Goal: Book appointment/travel/reservation

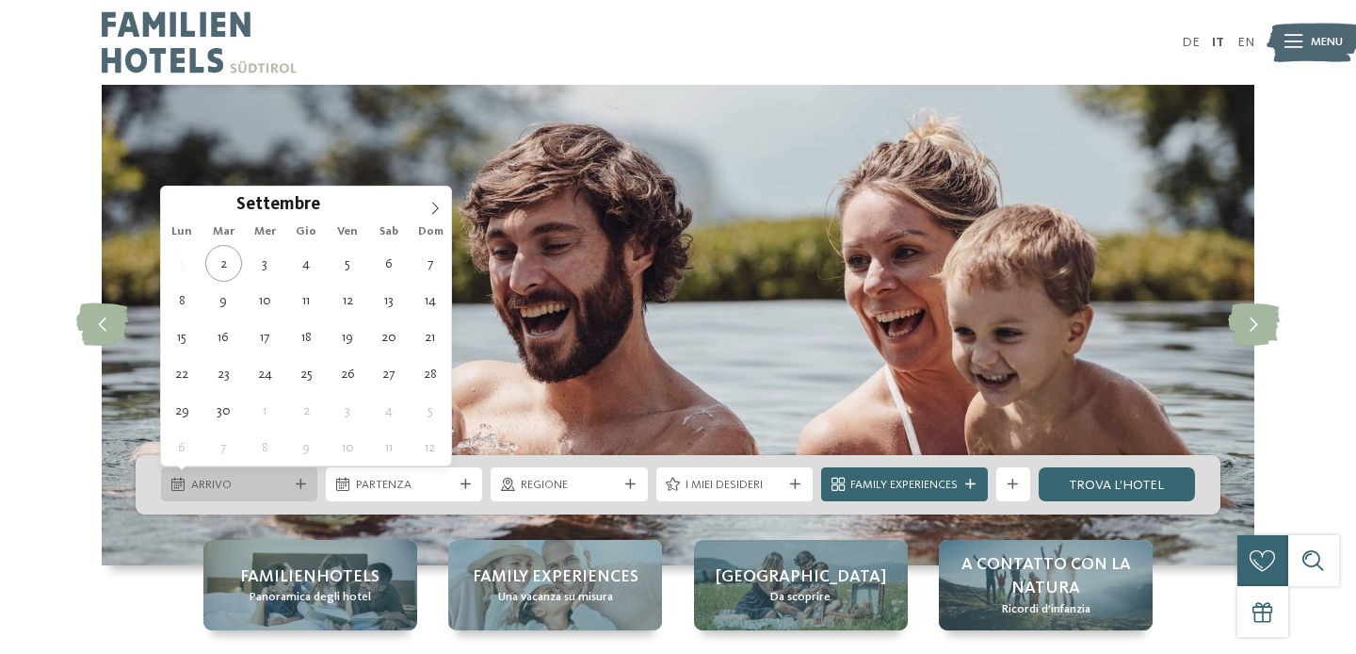
click at [256, 483] on span "Arrivo" at bounding box center [239, 485] width 97 height 17
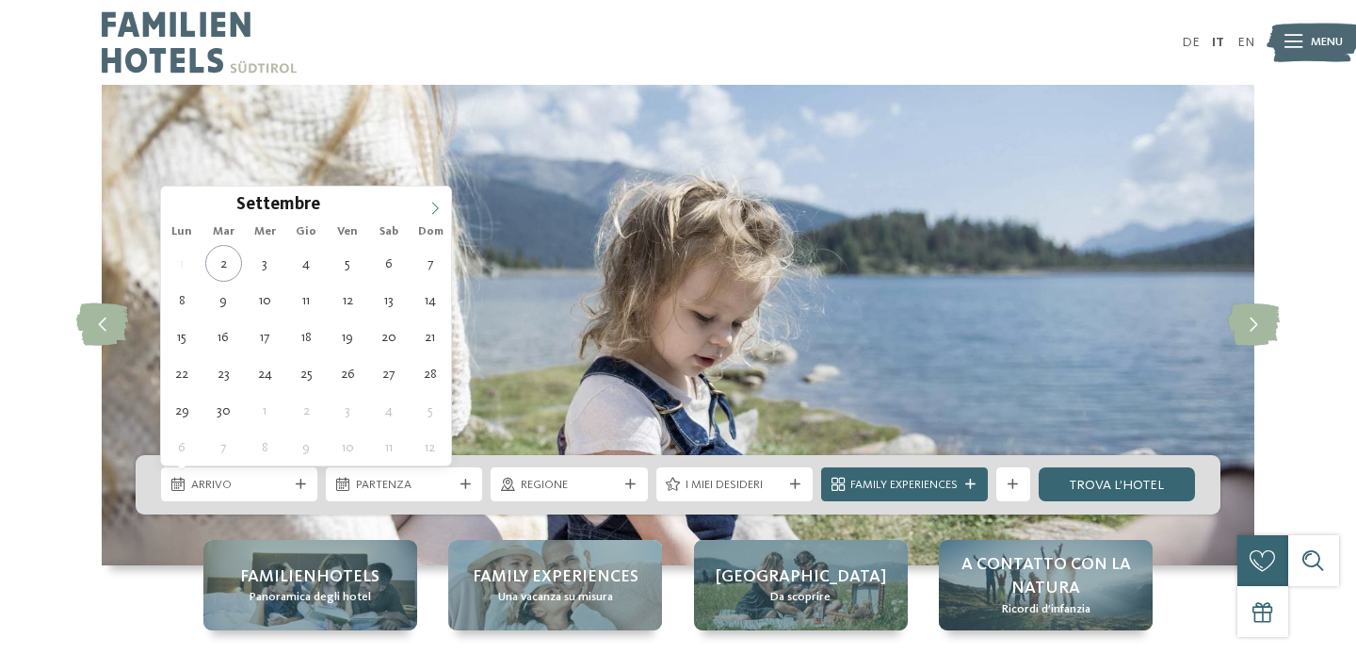
click at [443, 210] on span at bounding box center [435, 203] width 32 height 32
type input "****"
click at [443, 210] on span at bounding box center [435, 203] width 32 height 32
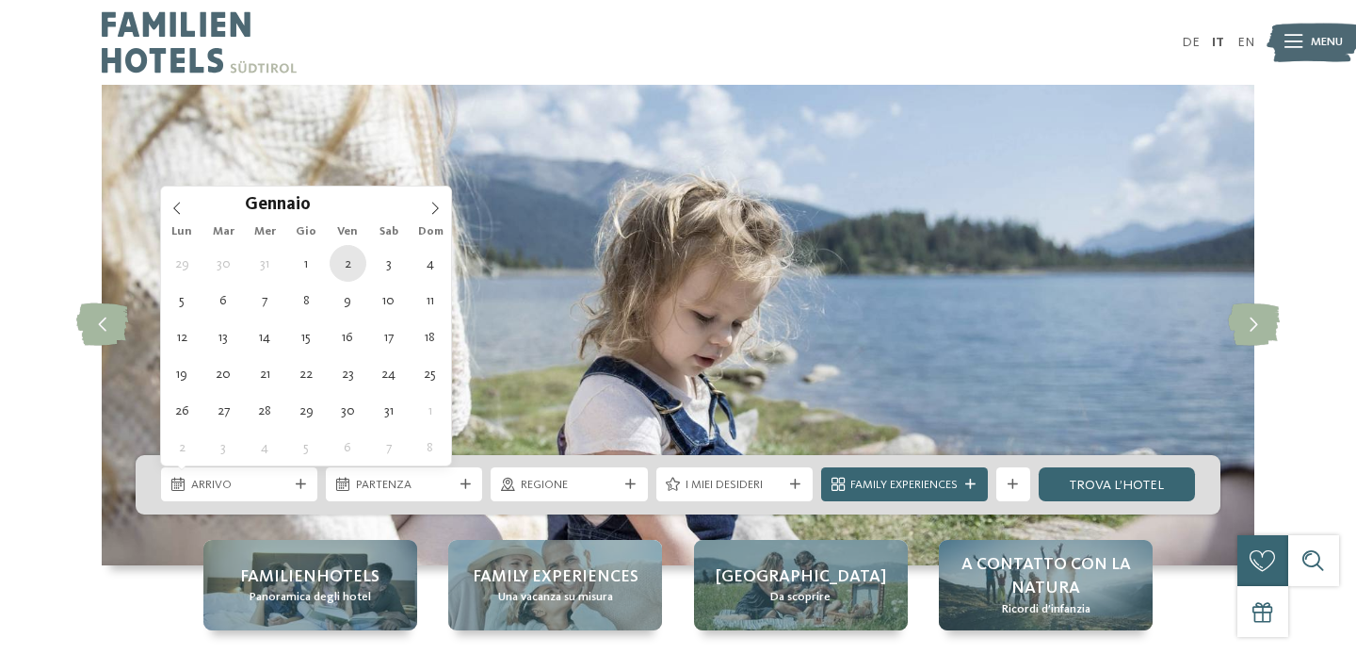
type div "02.01.2026"
type input "****"
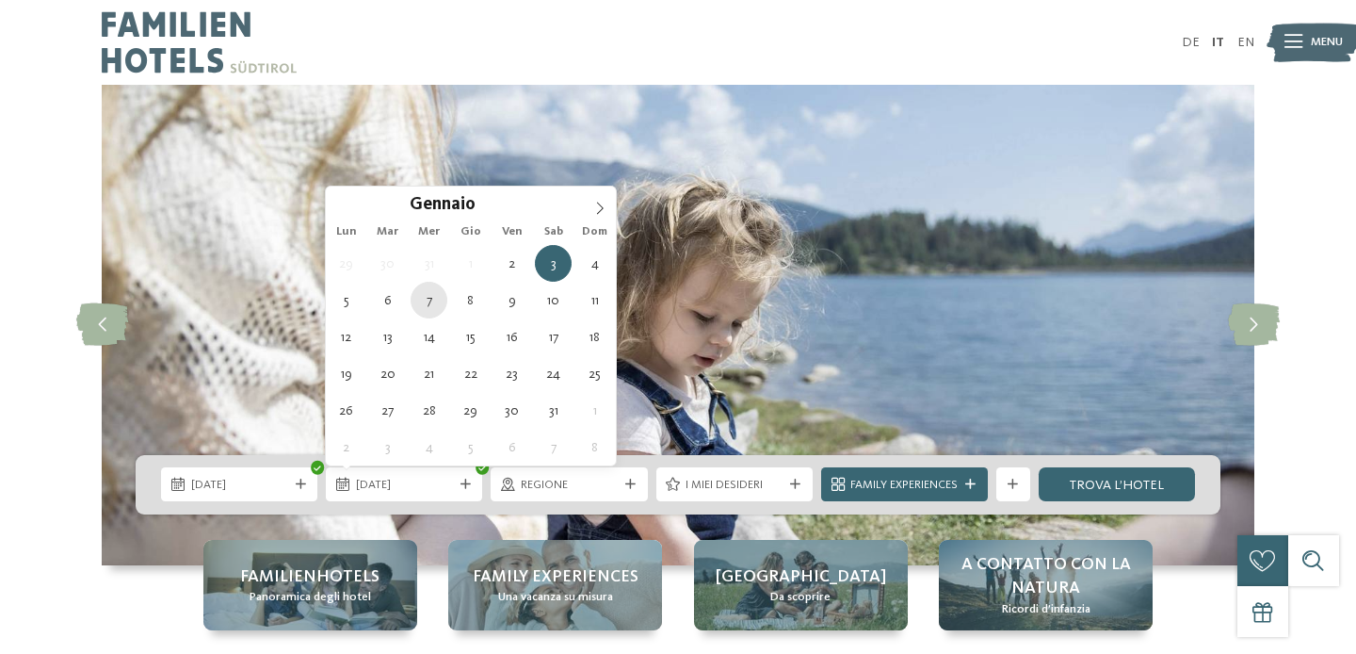
type div "07.01.2026"
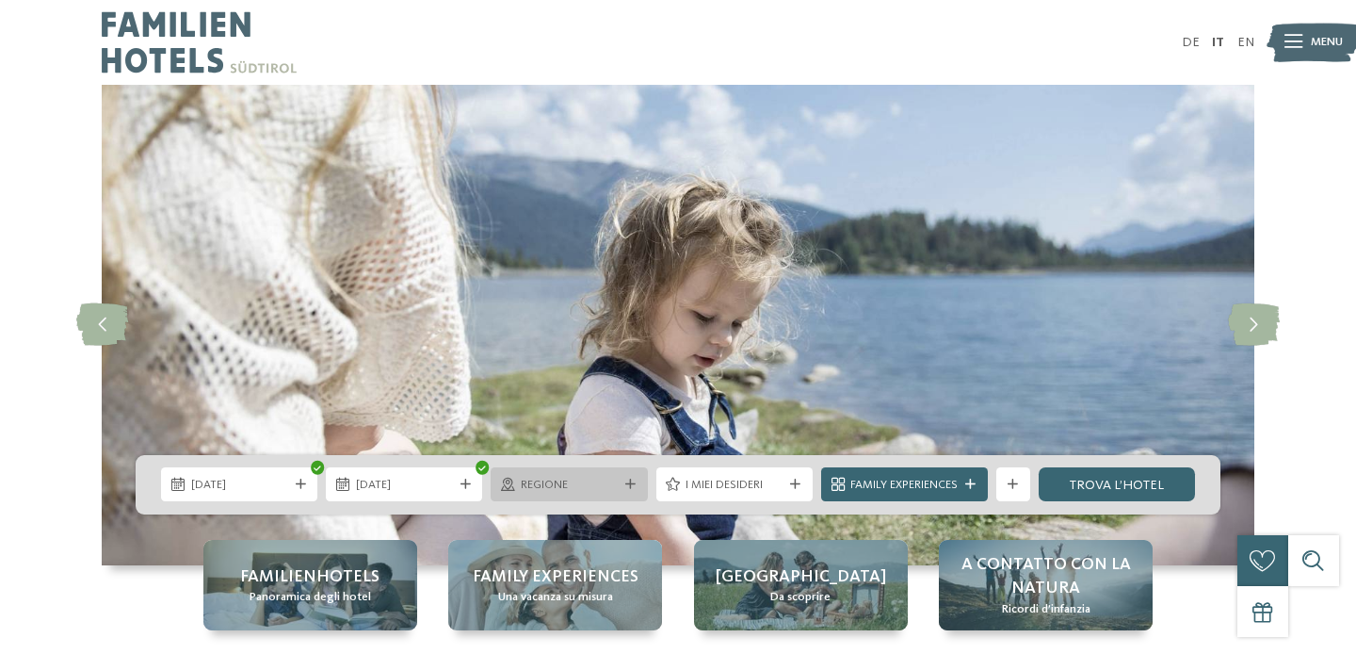
click at [573, 489] on span "Regione" at bounding box center [569, 485] width 97 height 17
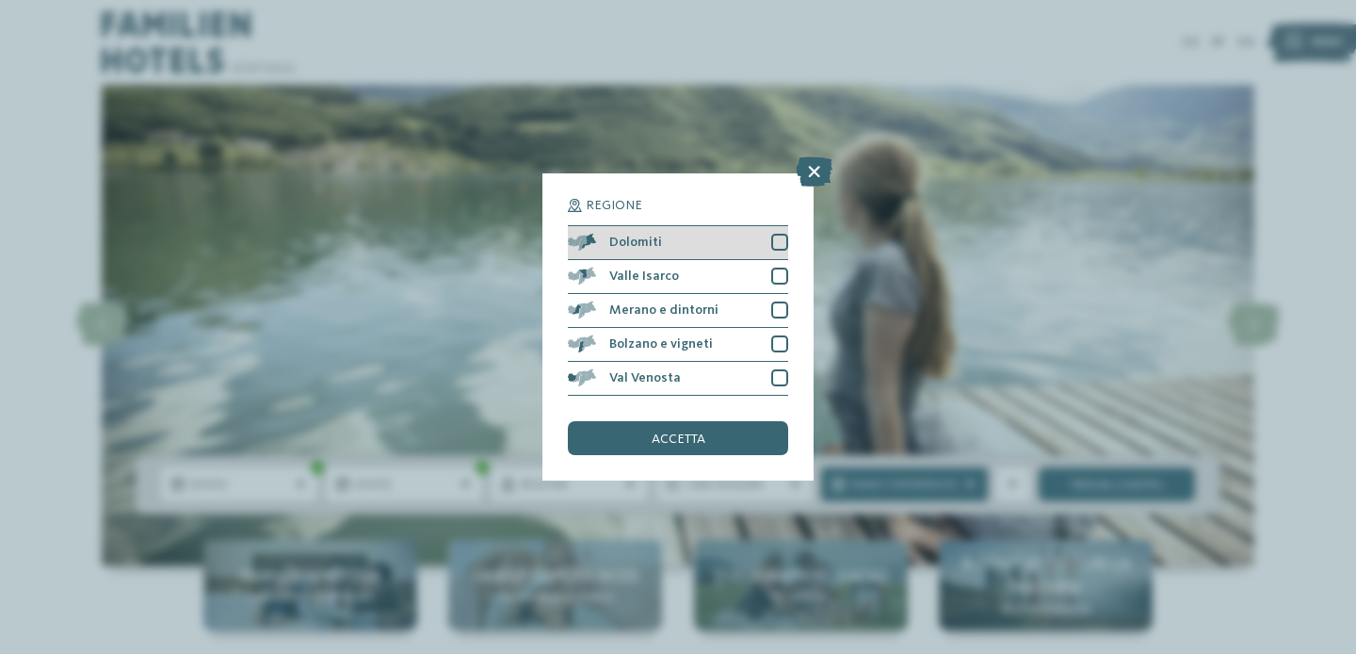
click at [719, 237] on div "Dolomiti" at bounding box center [678, 243] width 220 height 34
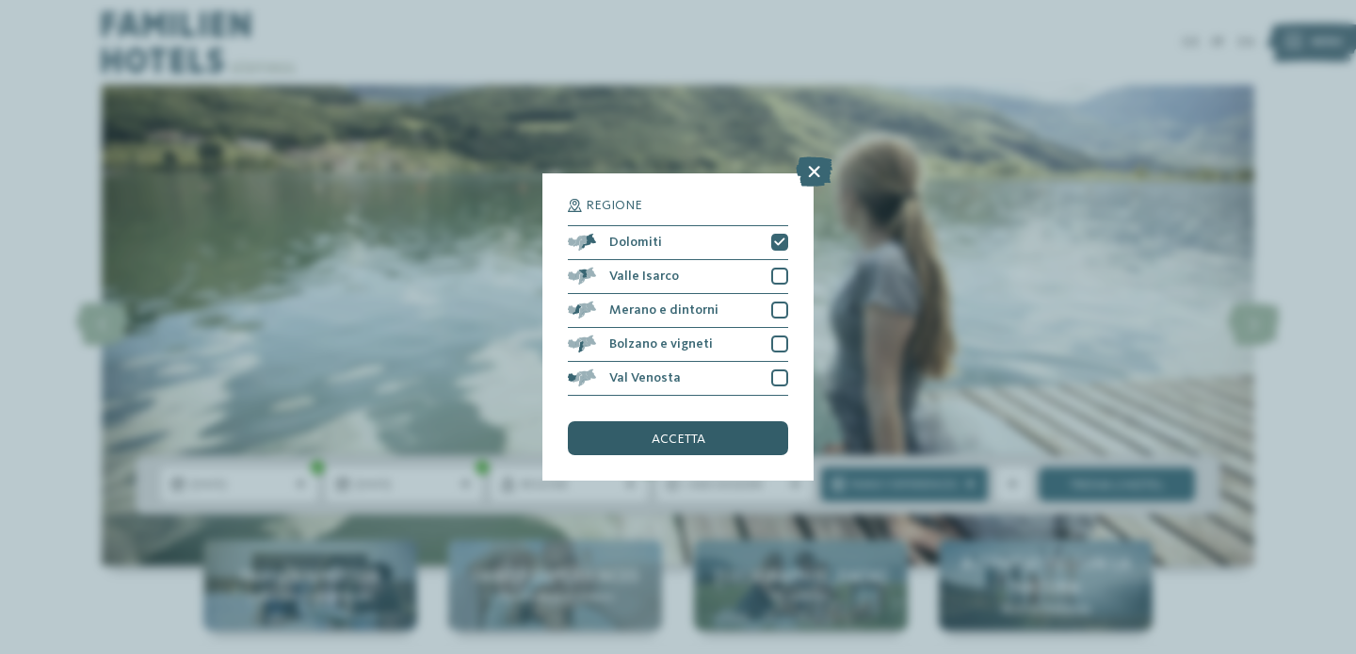
click at [699, 432] on span "accetta" at bounding box center [679, 438] width 54 height 13
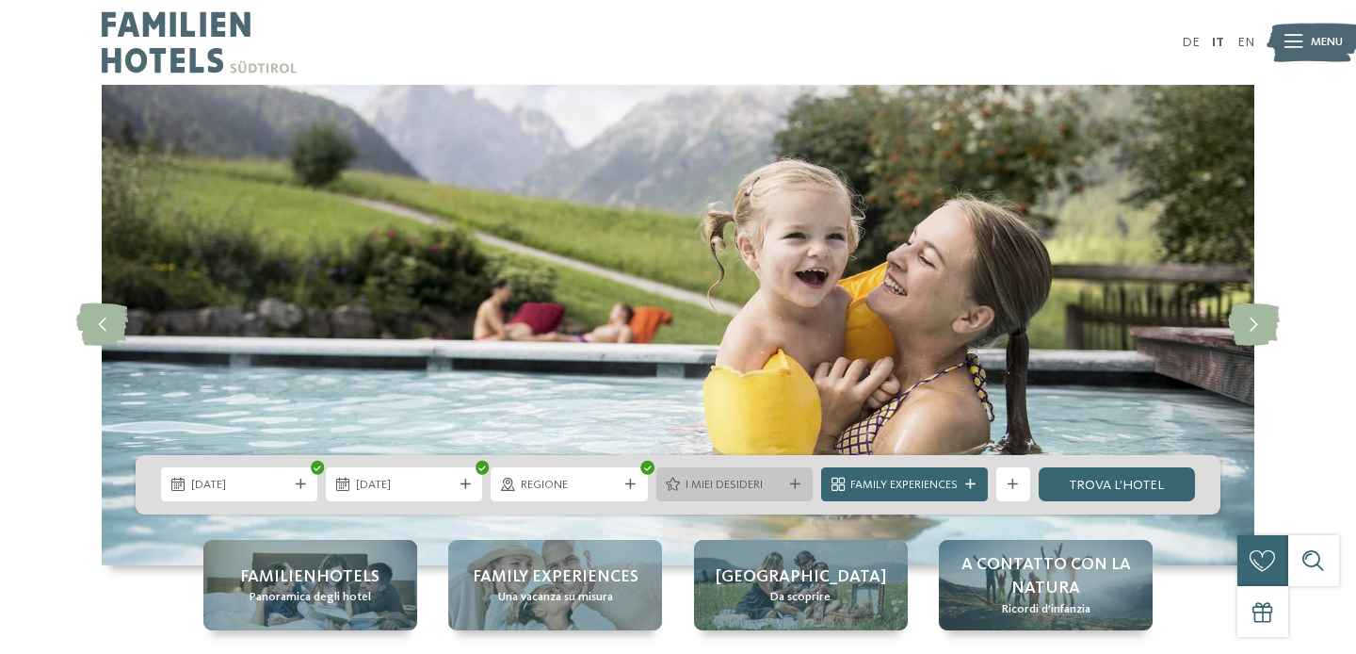
click at [697, 488] on span "I miei desideri" at bounding box center [734, 485] width 97 height 17
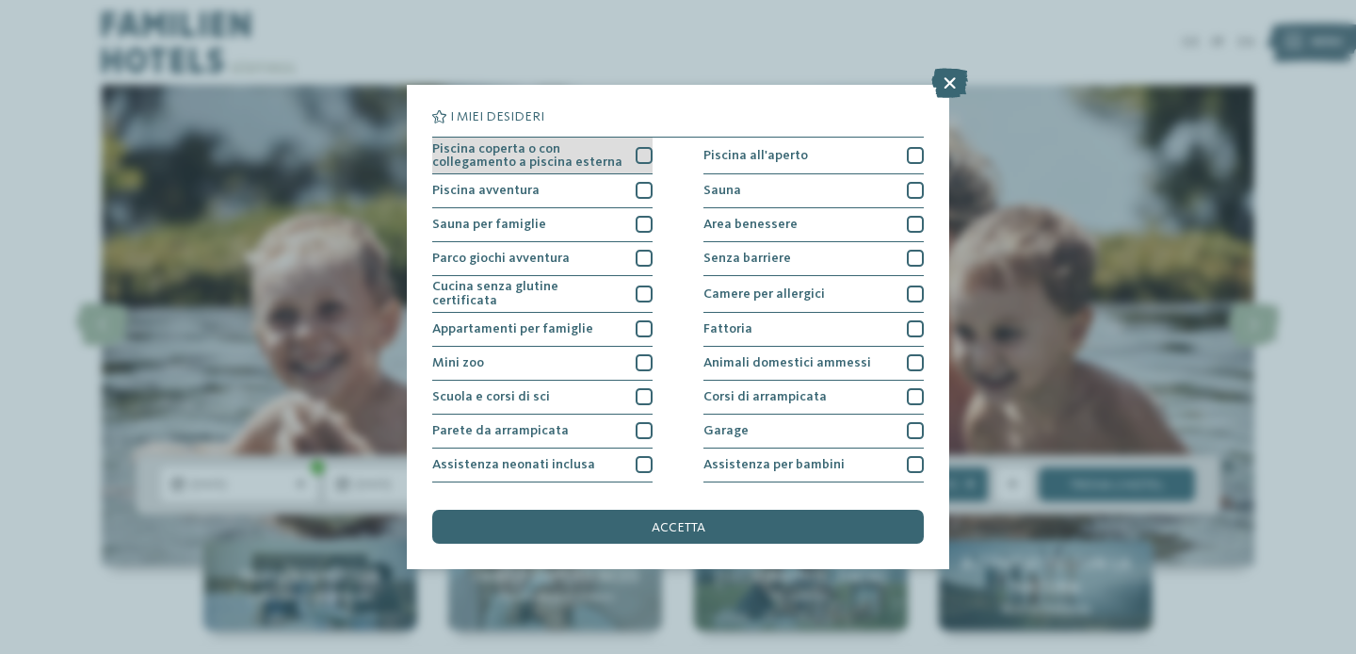
click at [649, 156] on div at bounding box center [644, 155] width 17 height 17
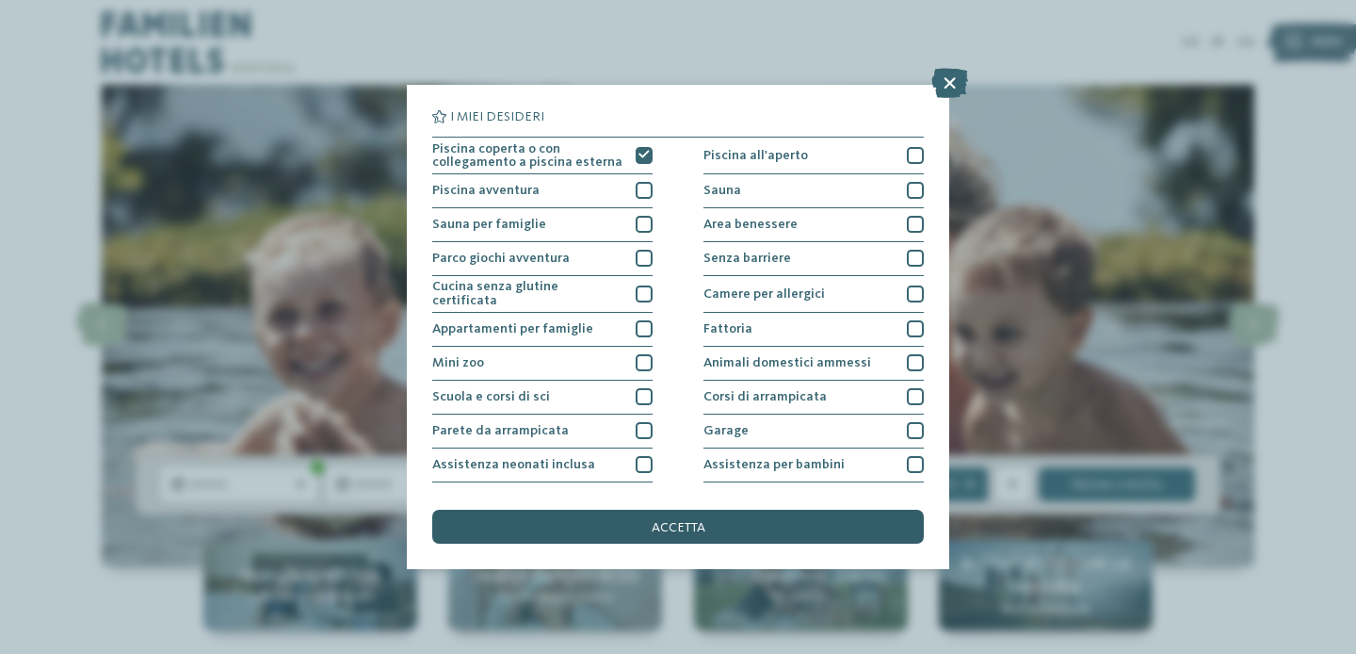
click at [617, 526] on div "accetta" at bounding box center [678, 527] width 492 height 34
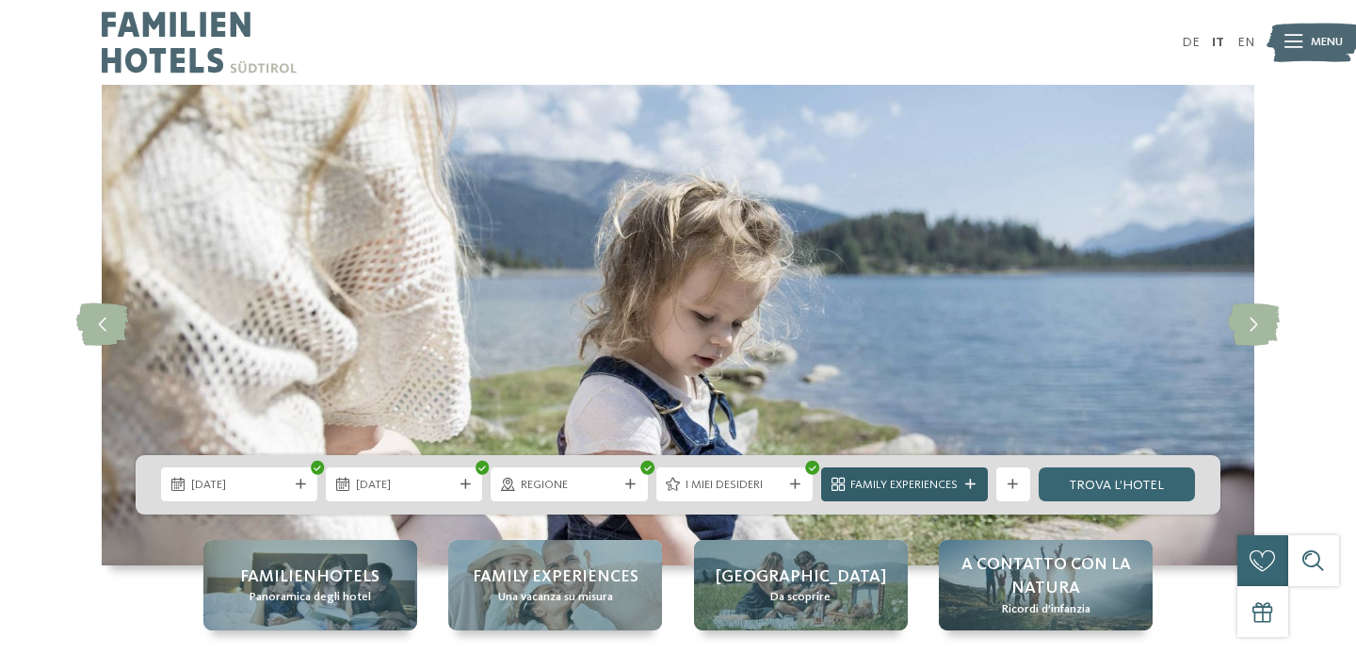
click at [882, 483] on span "Family Experiences" at bounding box center [904, 485] width 107 height 17
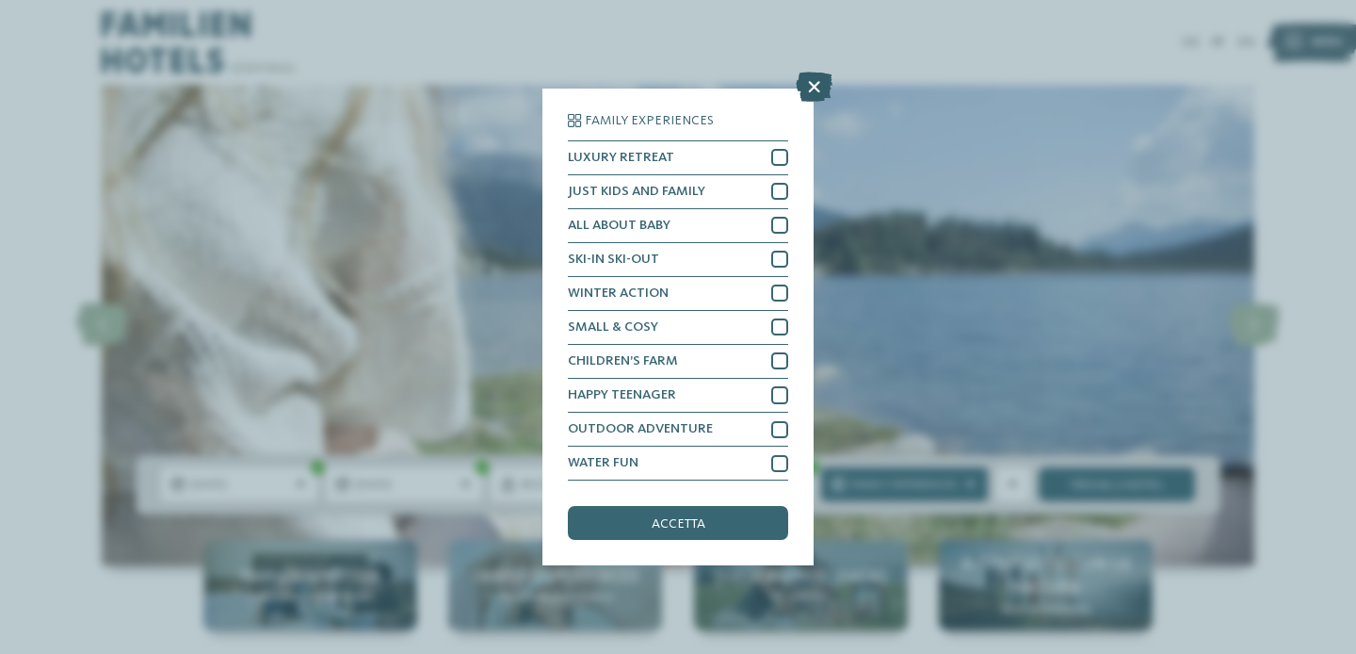
click at [819, 83] on icon at bounding box center [814, 87] width 37 height 30
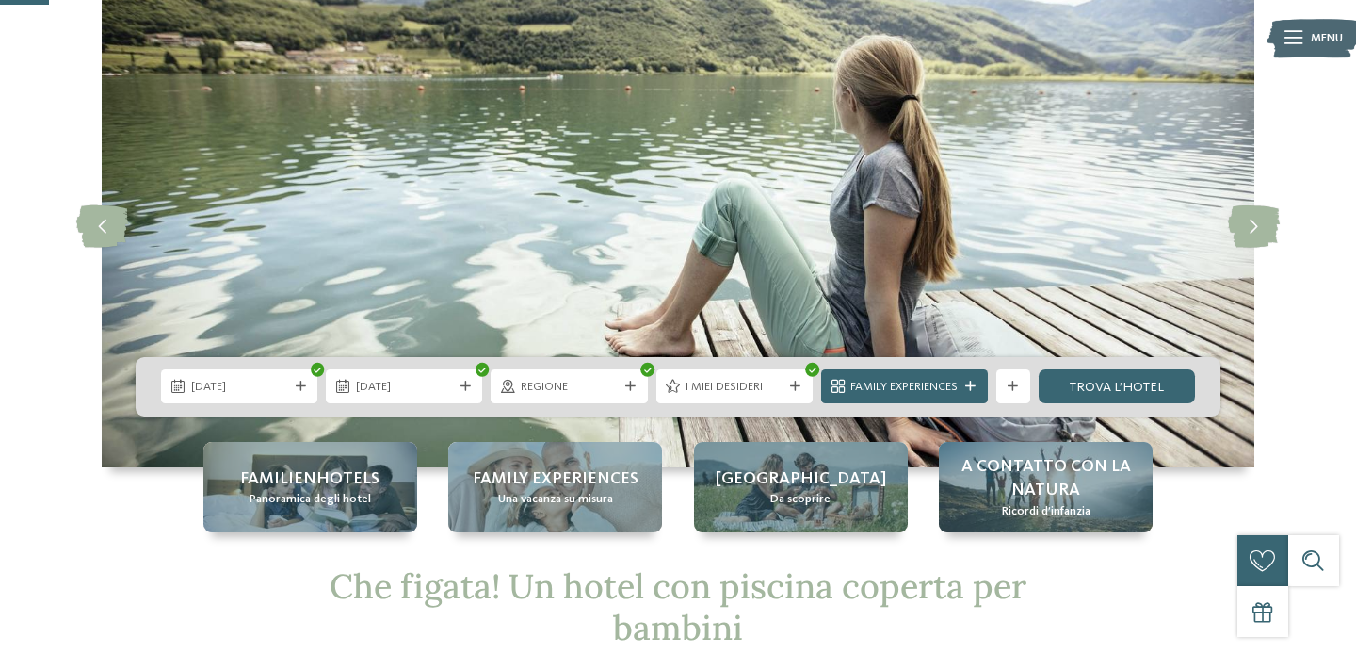
scroll to position [99, 0]
click at [1181, 391] on link "trova l’hotel" at bounding box center [1117, 385] width 156 height 34
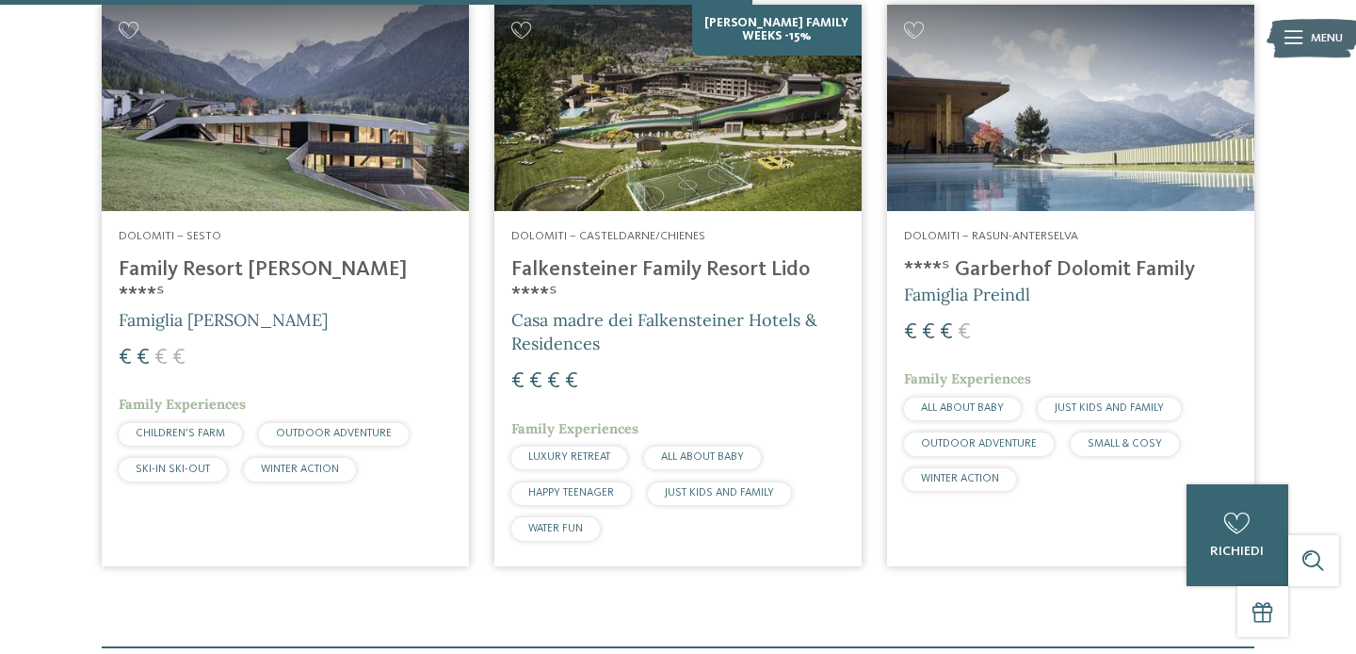
scroll to position [1150, 0]
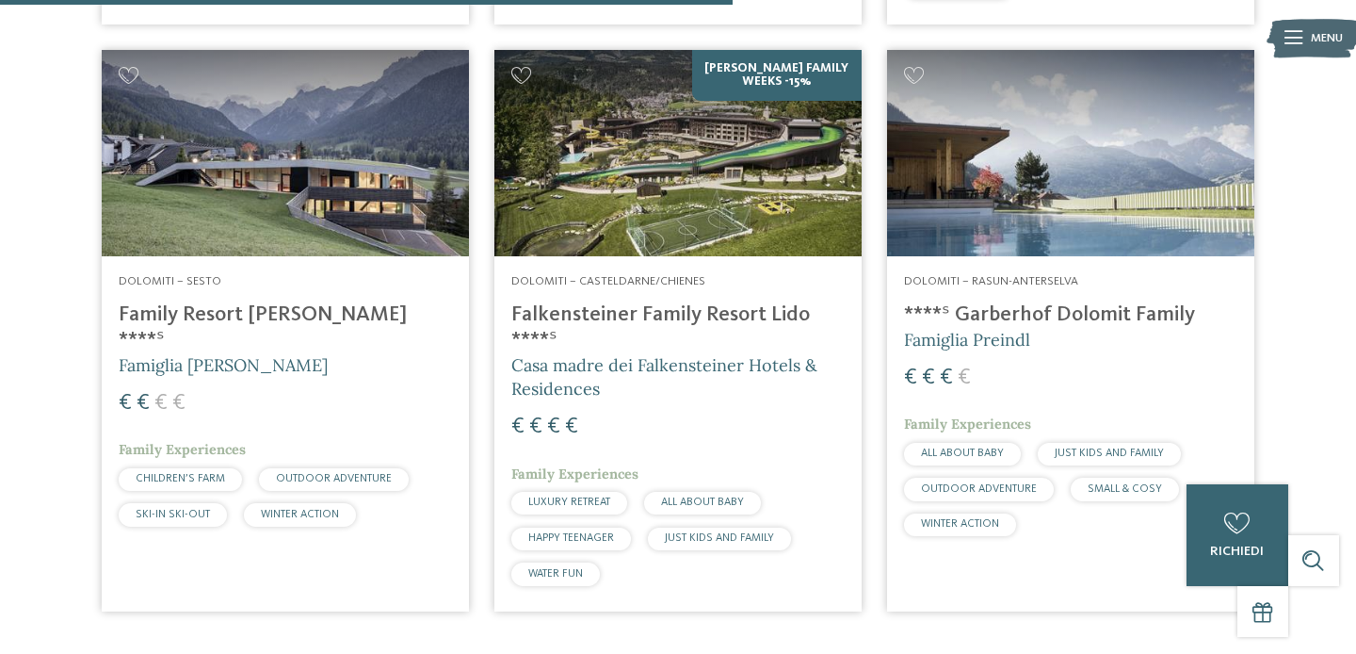
click at [443, 159] on img at bounding box center [285, 153] width 367 height 206
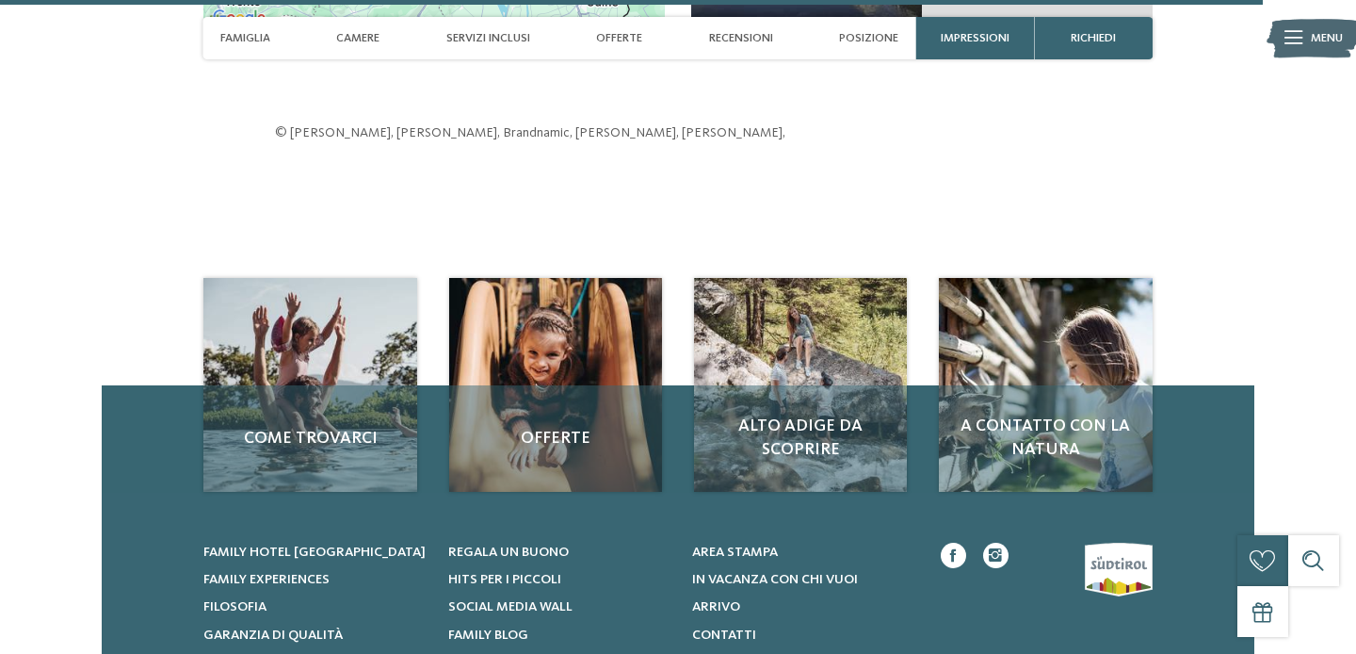
scroll to position [4990, 0]
